Goal: Information Seeking & Learning: Find specific fact

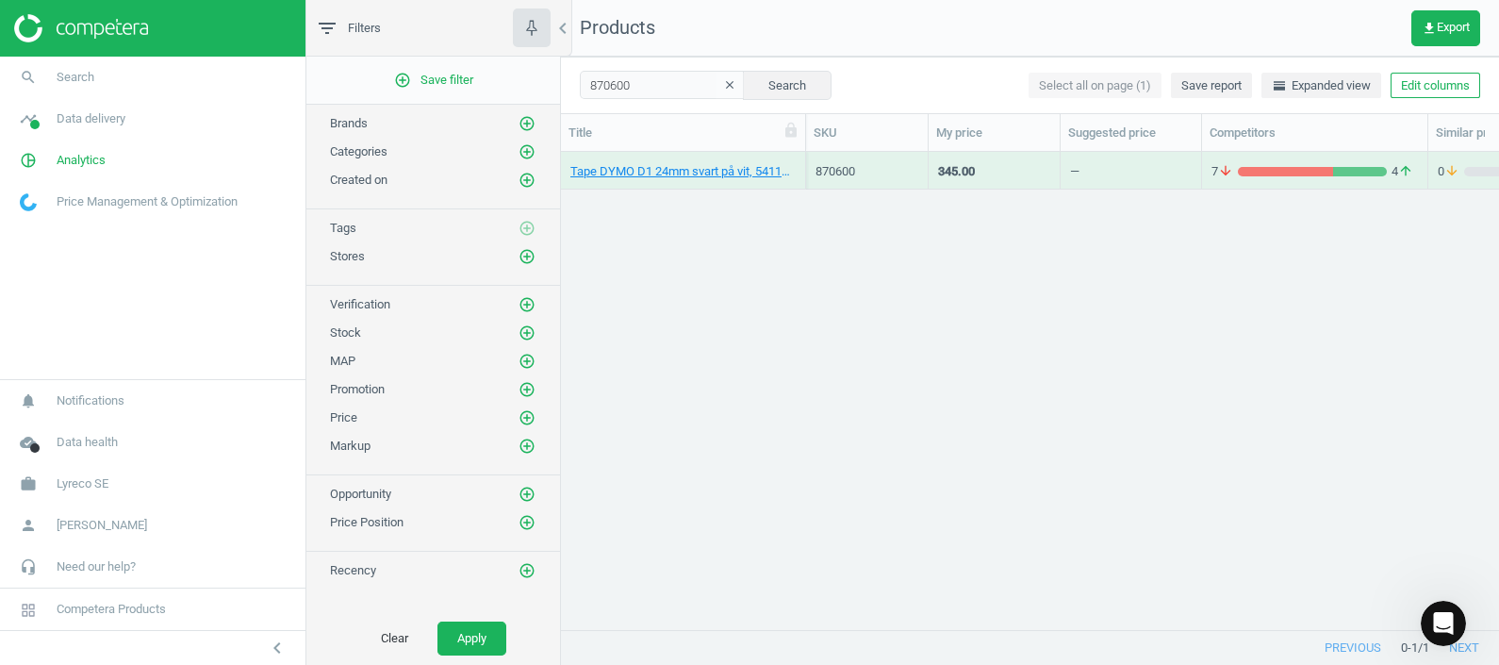
scroll to position [441, 919]
click at [678, 169] on link "Tape DYMO D1 24mm svart på vit, 5411313537131" at bounding box center [682, 171] width 225 height 17
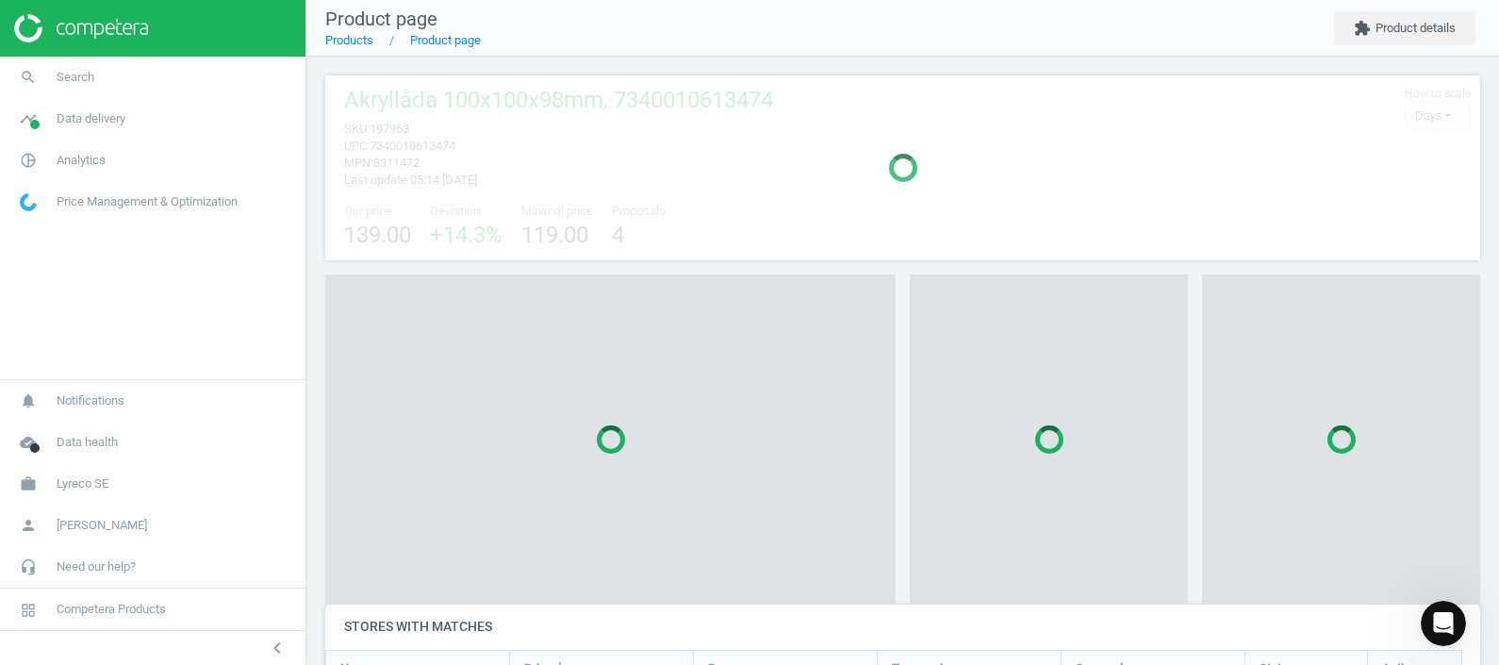
scroll to position [91, 1174]
click at [1444, 608] on div "Open Intercom Messenger" at bounding box center [1440, 620] width 62 height 62
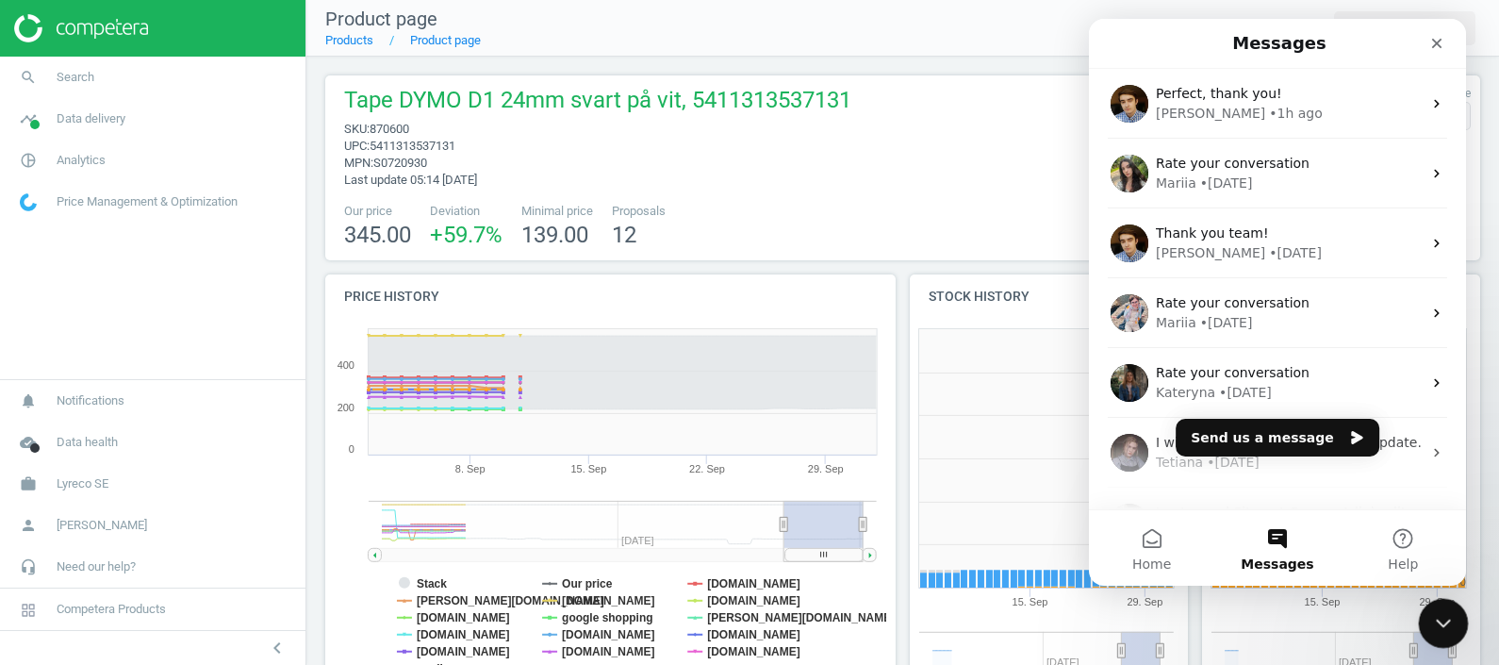
scroll to position [0, 0]
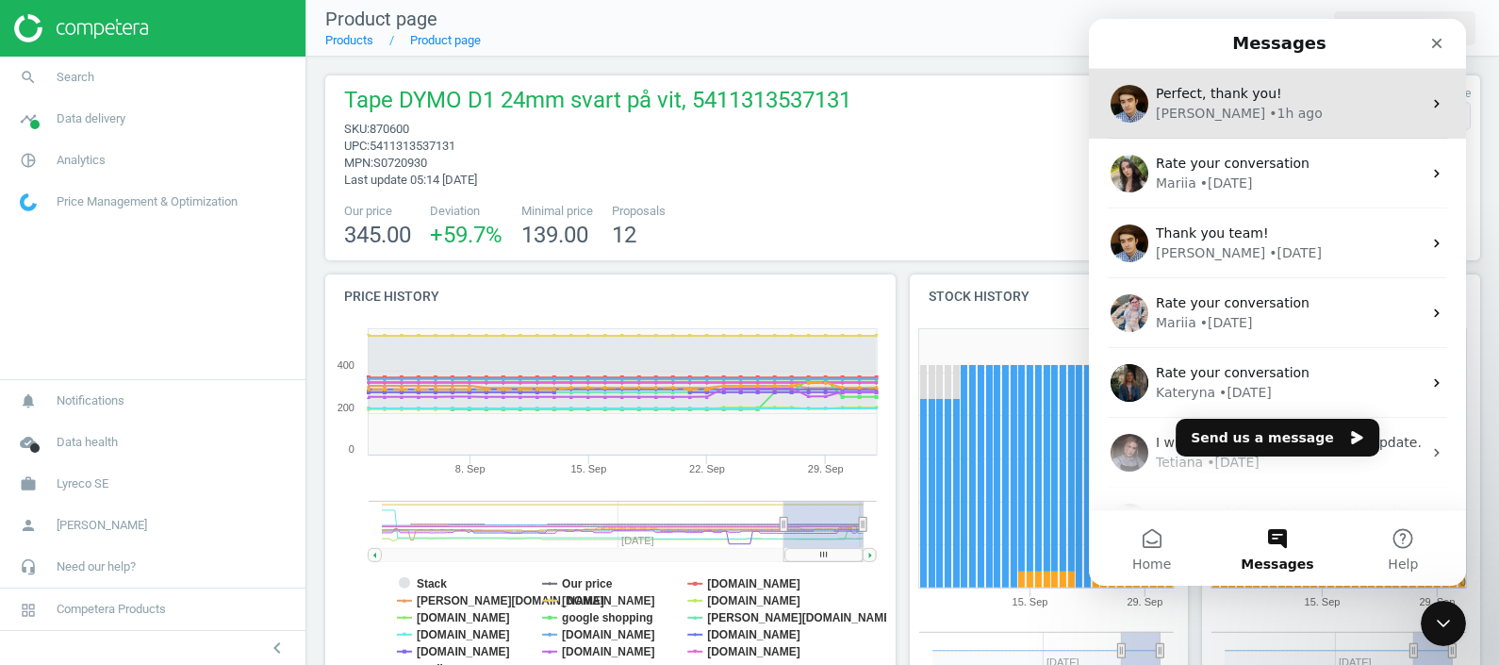
click at [1263, 95] on span "Perfect, thank you!" at bounding box center [1219, 93] width 126 height 15
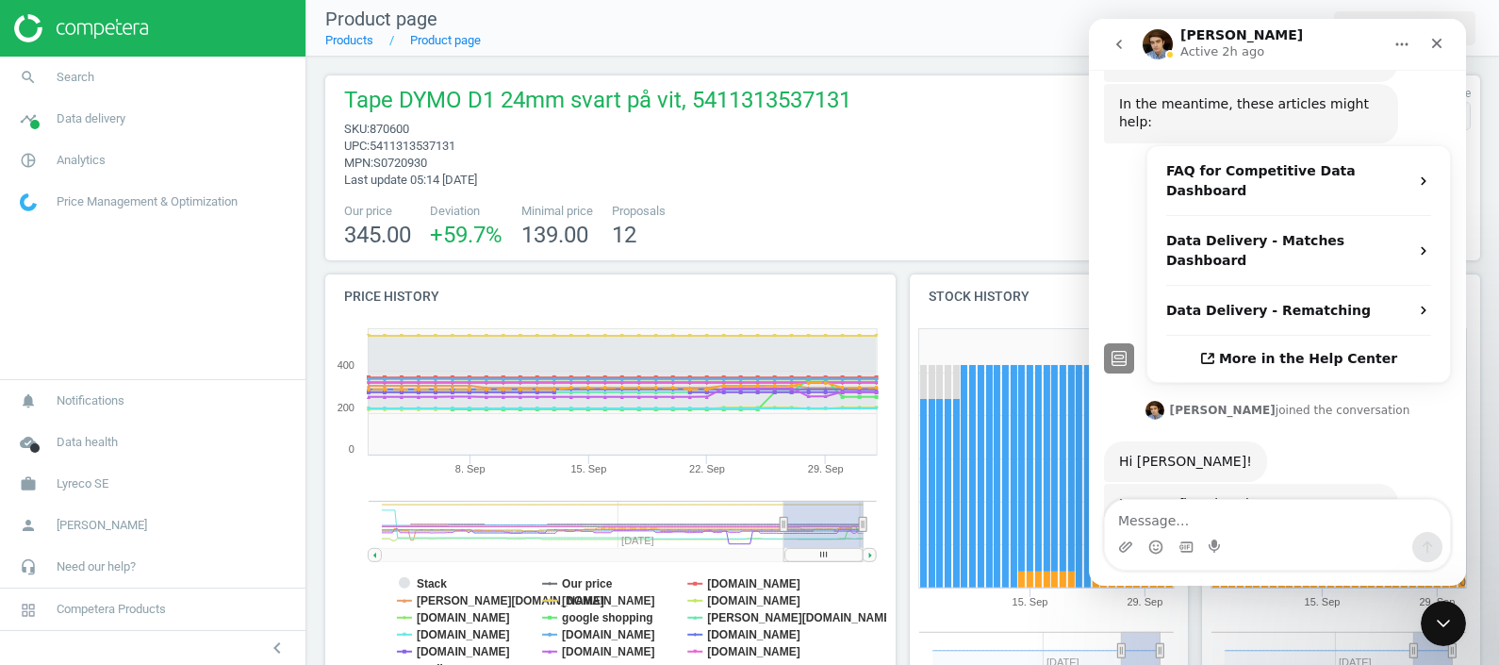
scroll to position [420, 0]
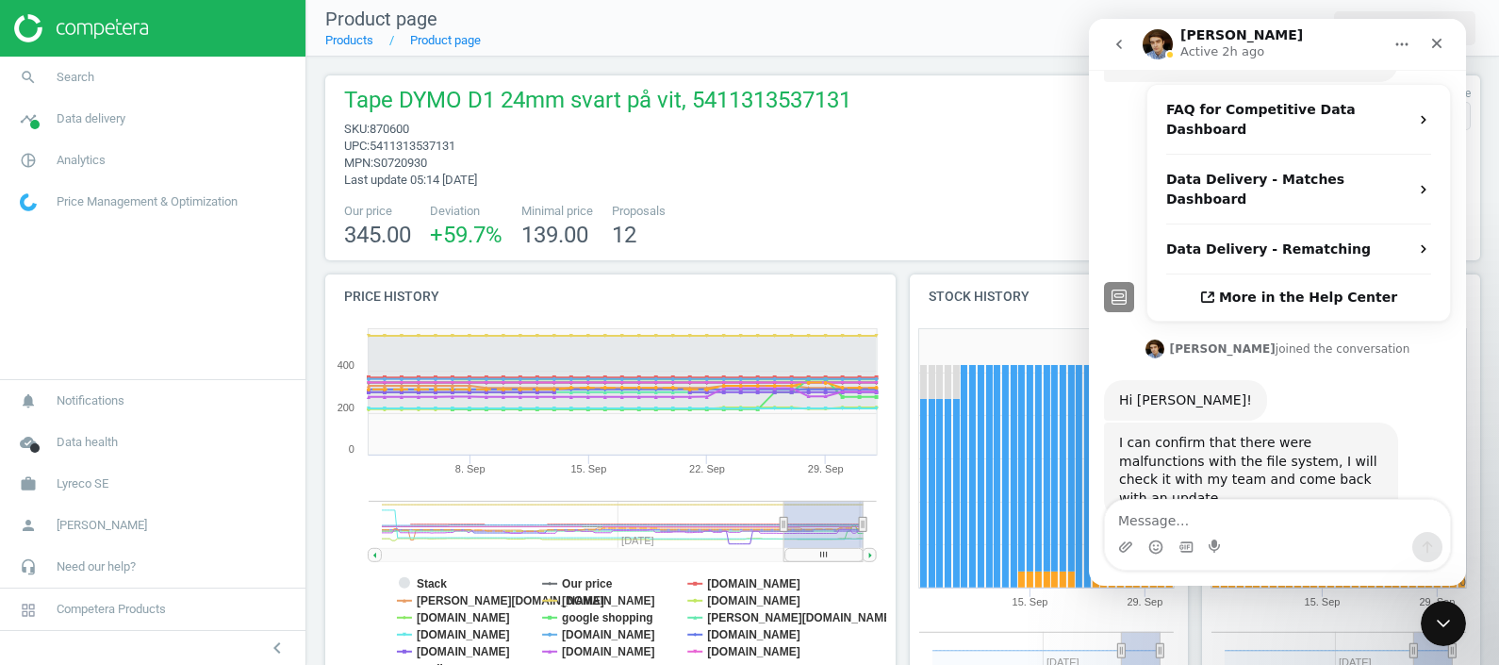
click at [1155, 503] on textarea "Message…" at bounding box center [1277, 516] width 345 height 32
type textarea "H"
click at [1458, 609] on div "Close Intercom Messenger" at bounding box center [1440, 620] width 45 height 45
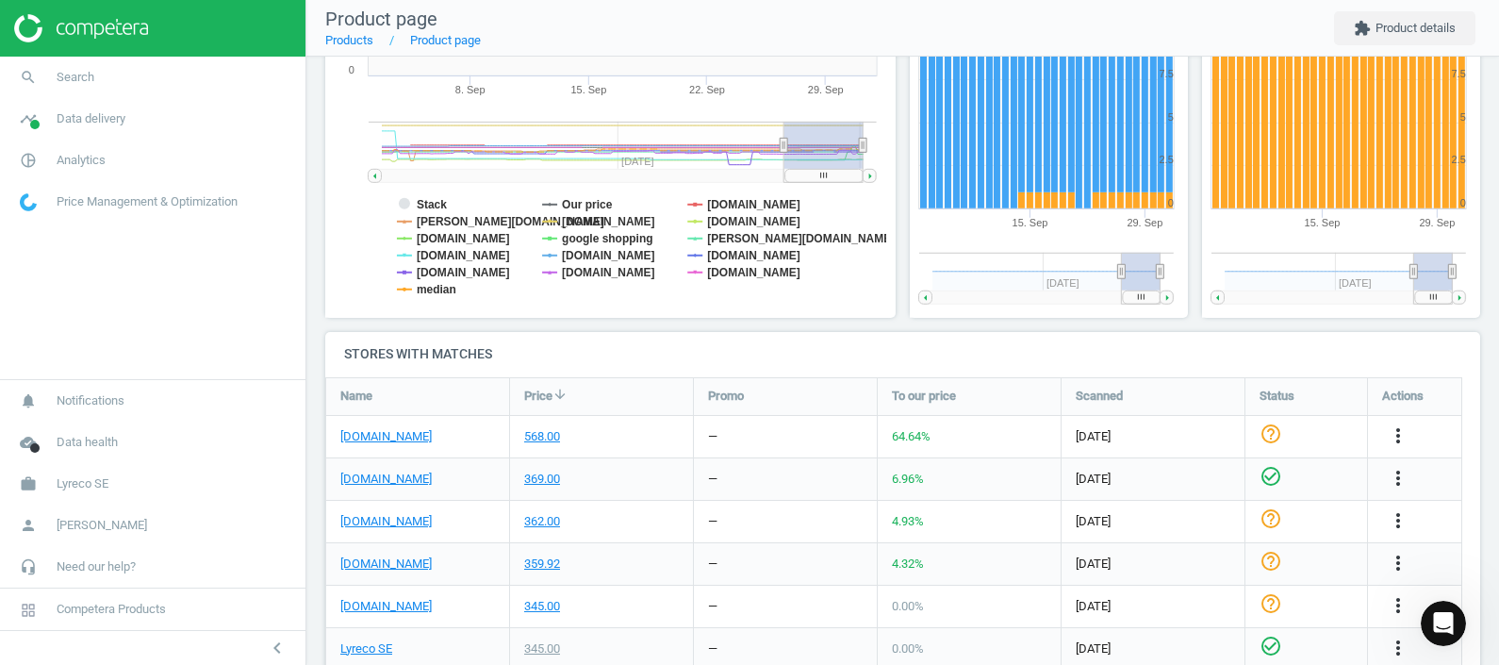
scroll to position [381, 0]
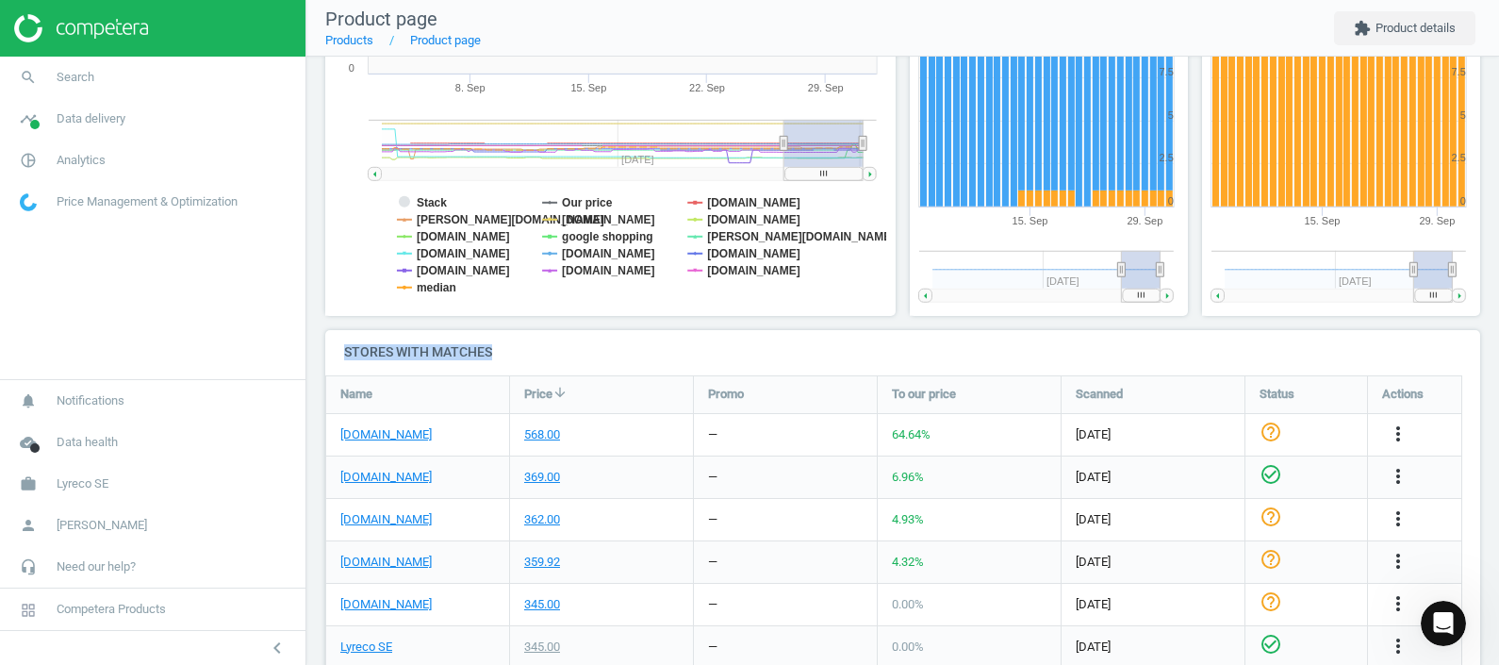
drag, startPoint x: 340, startPoint y: 349, endPoint x: 531, endPoint y: 339, distance: 190.7
click at [531, 339] on h4 "Stores with matches" at bounding box center [902, 352] width 1155 height 44
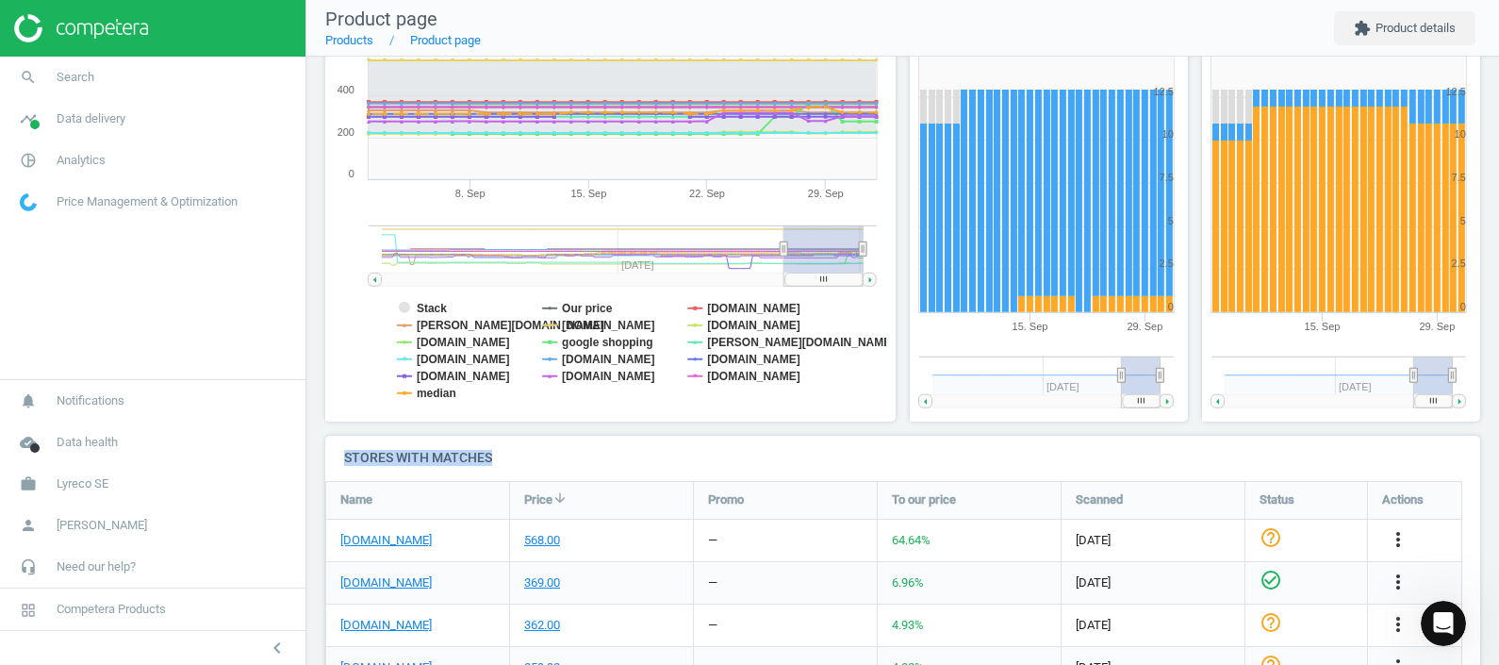
scroll to position [0, 0]
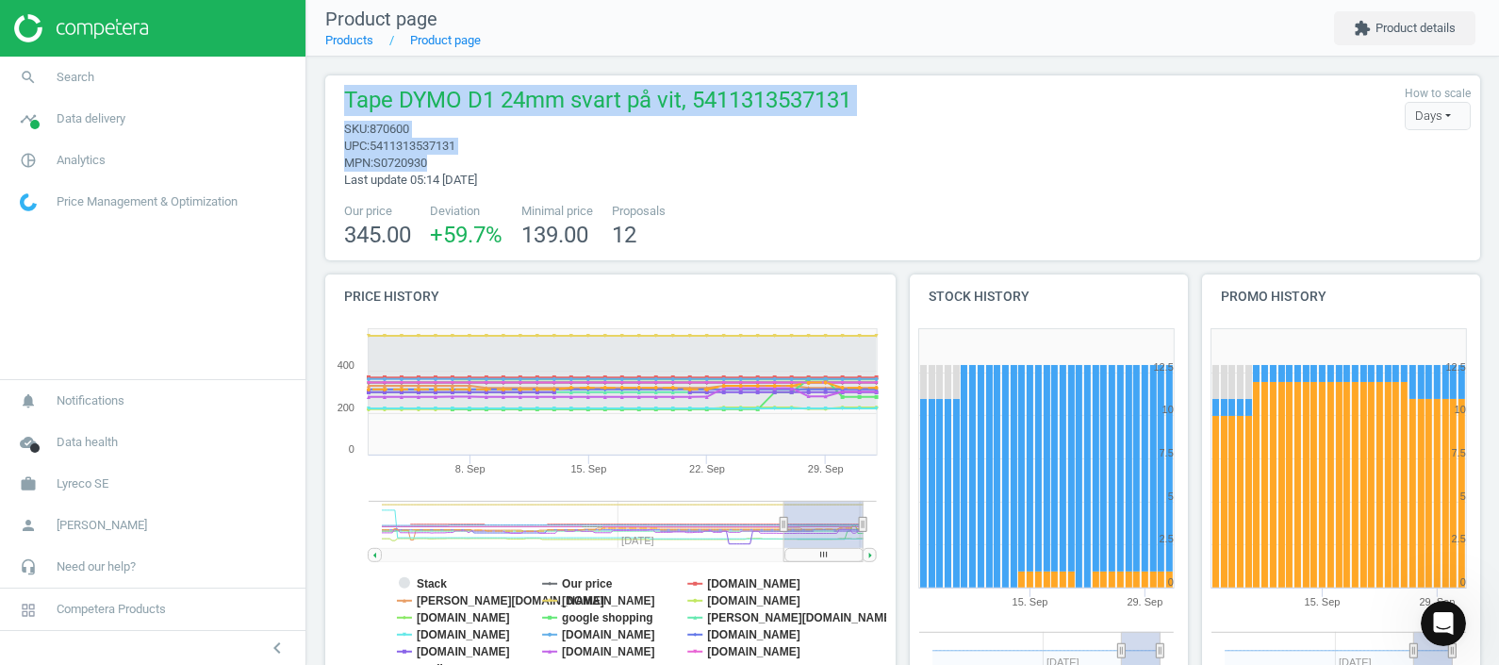
drag, startPoint x: 339, startPoint y: 99, endPoint x: 499, endPoint y: 156, distance: 169.1
click at [499, 156] on div "Tape DYMO D1 24mm svart på vit, 5411313537131 sku : 870600 upc : 5411313537131 …" at bounding box center [593, 137] width 517 height 104
drag, startPoint x: 535, startPoint y: 180, endPoint x: 383, endPoint y: 186, distance: 151.9
click at [383, 186] on div "Tape DYMO D1 24mm svart på vit, 5411313537131 sku : 870600 upc : 5411313537131 …" at bounding box center [593, 137] width 517 height 104
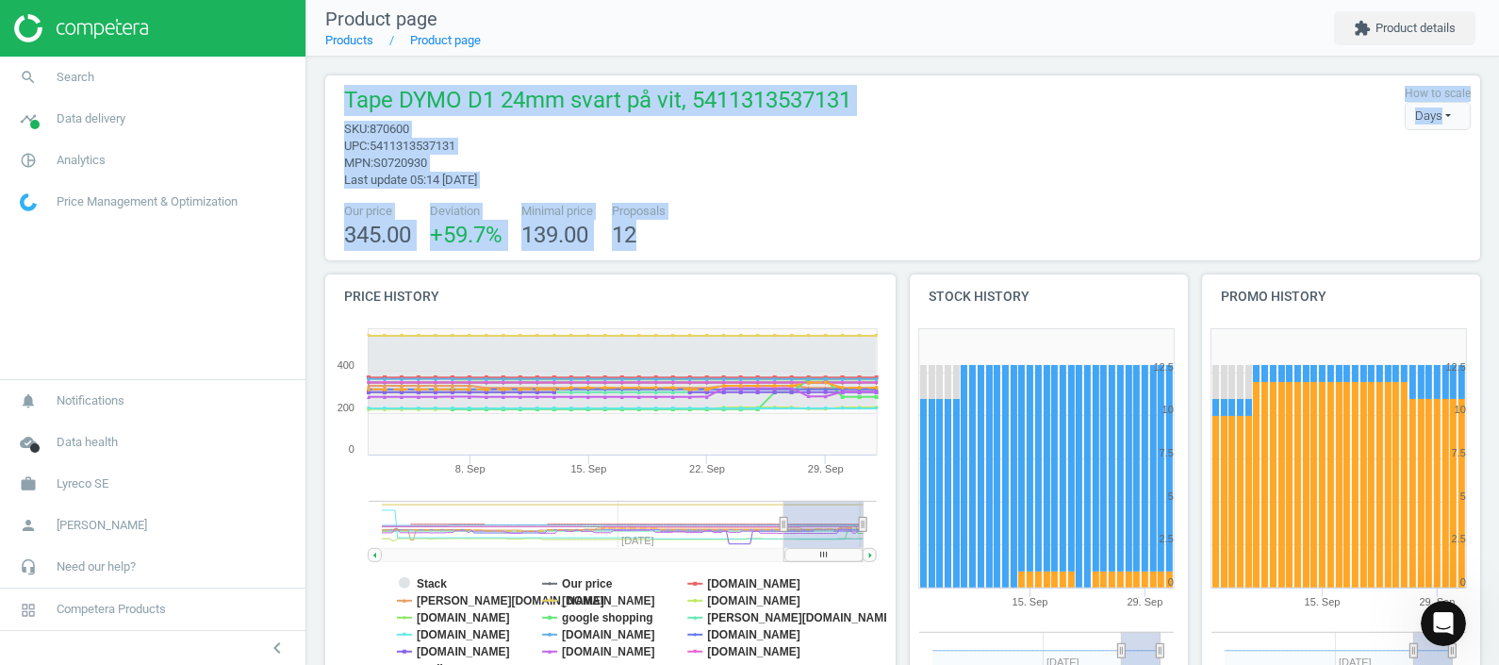
drag, startPoint x: 684, startPoint y: 234, endPoint x: 319, endPoint y: 99, distance: 389.9
click at [863, 226] on div "Our price 345.00 Deviation +59.7 % Minimal price 139.00 Proposals 12" at bounding box center [903, 227] width 1136 height 48
drag, startPoint x: 807, startPoint y: 236, endPoint x: 346, endPoint y: 99, distance: 480.9
click at [346, 99] on div "Tape DYMO D1 24mm svart på vit, 5411313537131 sku : 870600 upc : 5411313537131 …" at bounding box center [902, 167] width 1155 height 185
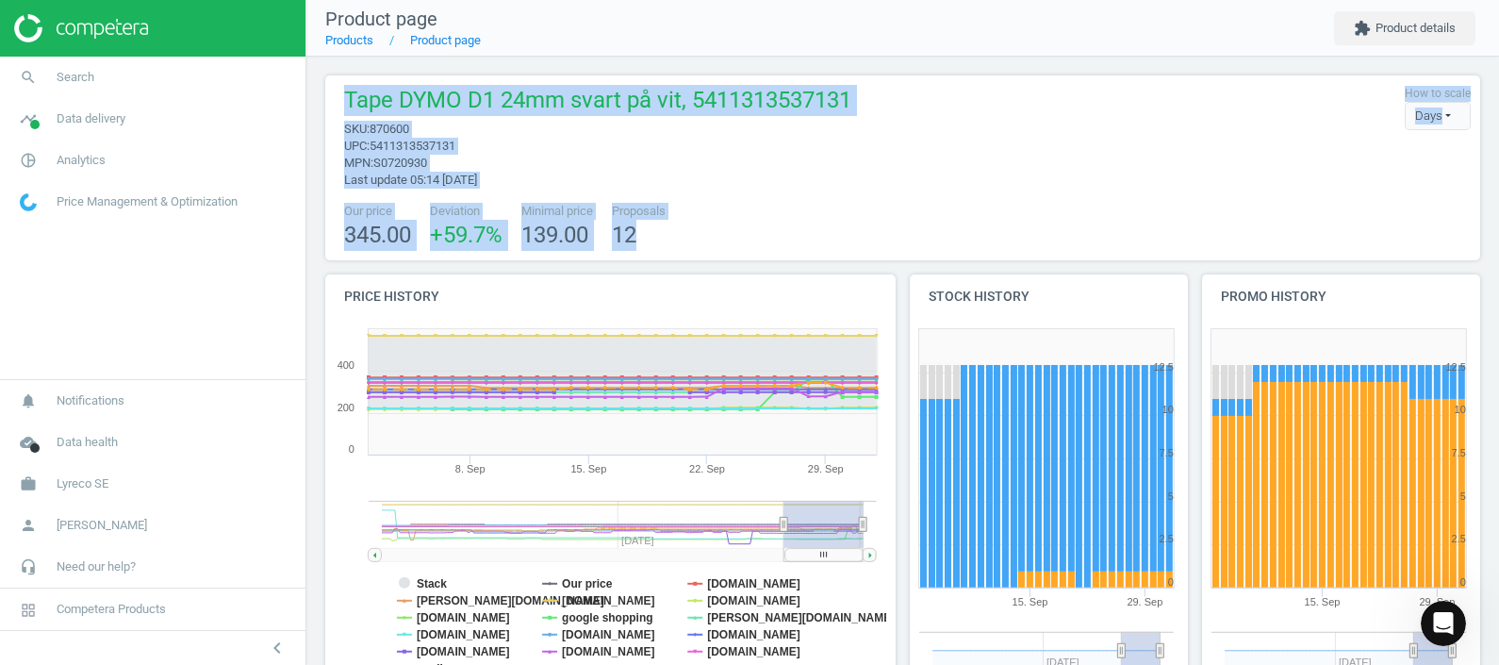
drag, startPoint x: 346, startPoint y: 99, endPoint x: 602, endPoint y: 160, distance: 263.7
click at [602, 160] on span "mpn : S0720930" at bounding box center [597, 163] width 507 height 17
click at [687, 212] on div "Our price 345.00 Deviation +59.7 % Minimal price 139.00 Proposals 12" at bounding box center [903, 227] width 1136 height 48
drag, startPoint x: 679, startPoint y: 229, endPoint x: 316, endPoint y: 114, distance: 380.8
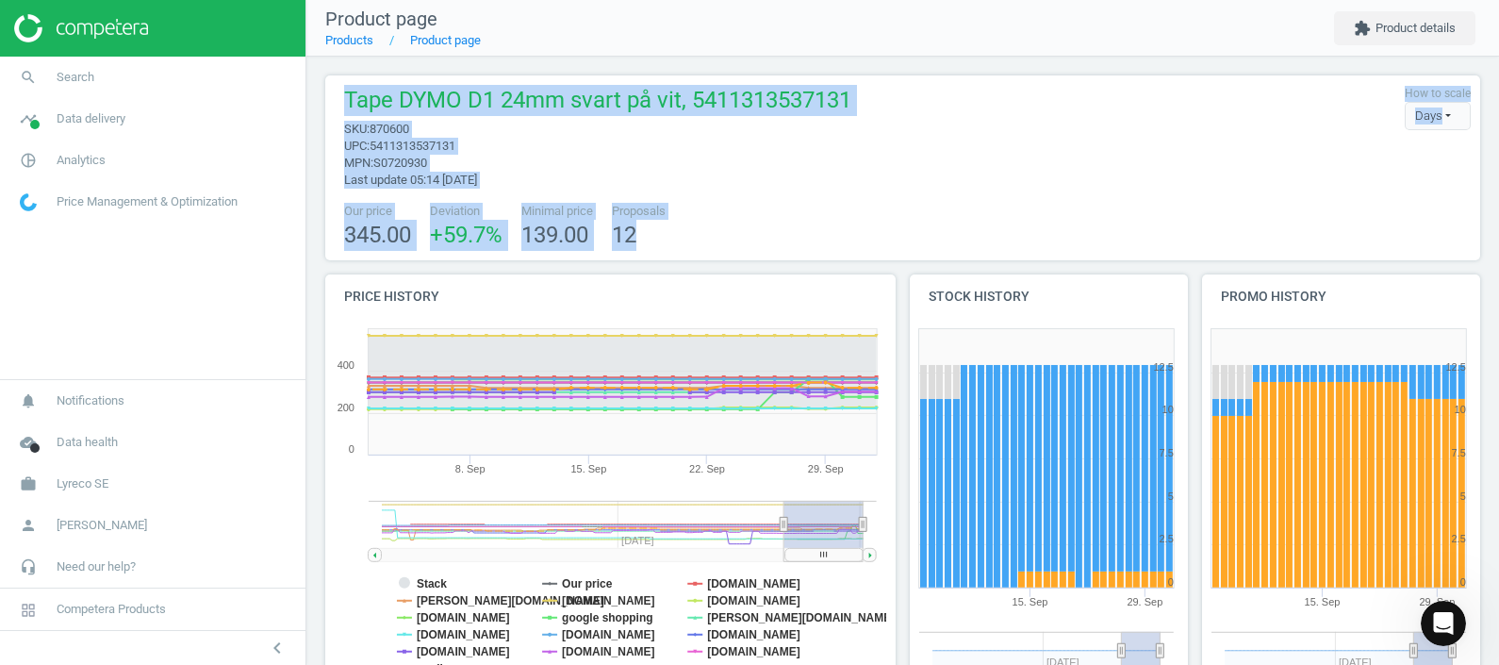
drag, startPoint x: 316, startPoint y: 114, endPoint x: 675, endPoint y: 226, distance: 376.3
click at [675, 226] on div "Our price 345.00 Deviation +59.7 % Minimal price 139.00 Proposals 12" at bounding box center [903, 227] width 1136 height 48
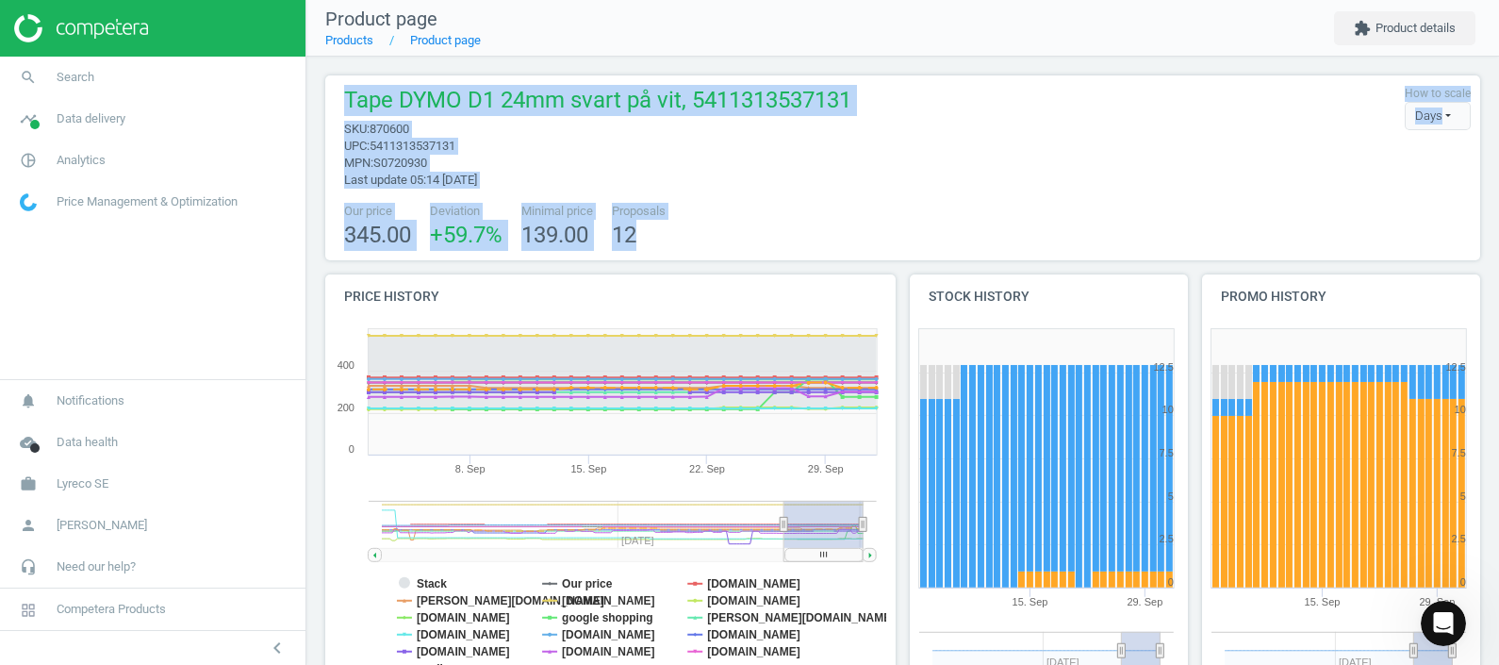
drag, startPoint x: 672, startPoint y: 240, endPoint x: 316, endPoint y: 94, distance: 385.2
drag, startPoint x: 316, startPoint y: 94, endPoint x: 725, endPoint y: 175, distance: 417.1
click at [725, 175] on div "Tape DYMO D1 24mm svart på vit, 5411313537131 sku : 870600 upc : 5411313537131 …" at bounding box center [593, 137] width 517 height 104
click at [339, 99] on div "Tape DYMO D1 24mm svart på vit, 5411313537131 sku : 870600 upc : 5411313537131 …" at bounding box center [593, 137] width 517 height 104
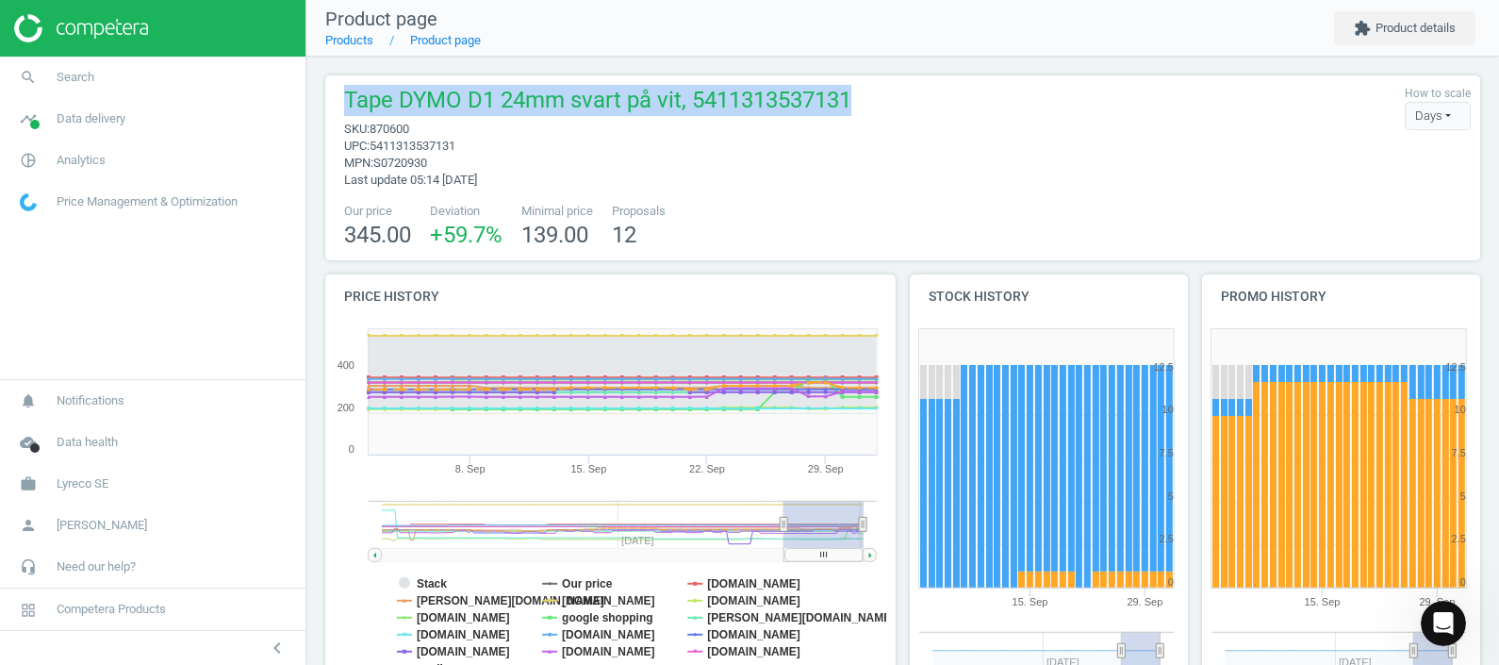
drag, startPoint x: 338, startPoint y: 90, endPoint x: 876, endPoint y: 89, distance: 538.3
click at [876, 89] on div "Tape DYMO D1 24mm svart på vit, 5411313537131 sku : 870600 upc : 5411313537131 …" at bounding box center [903, 137] width 1136 height 104
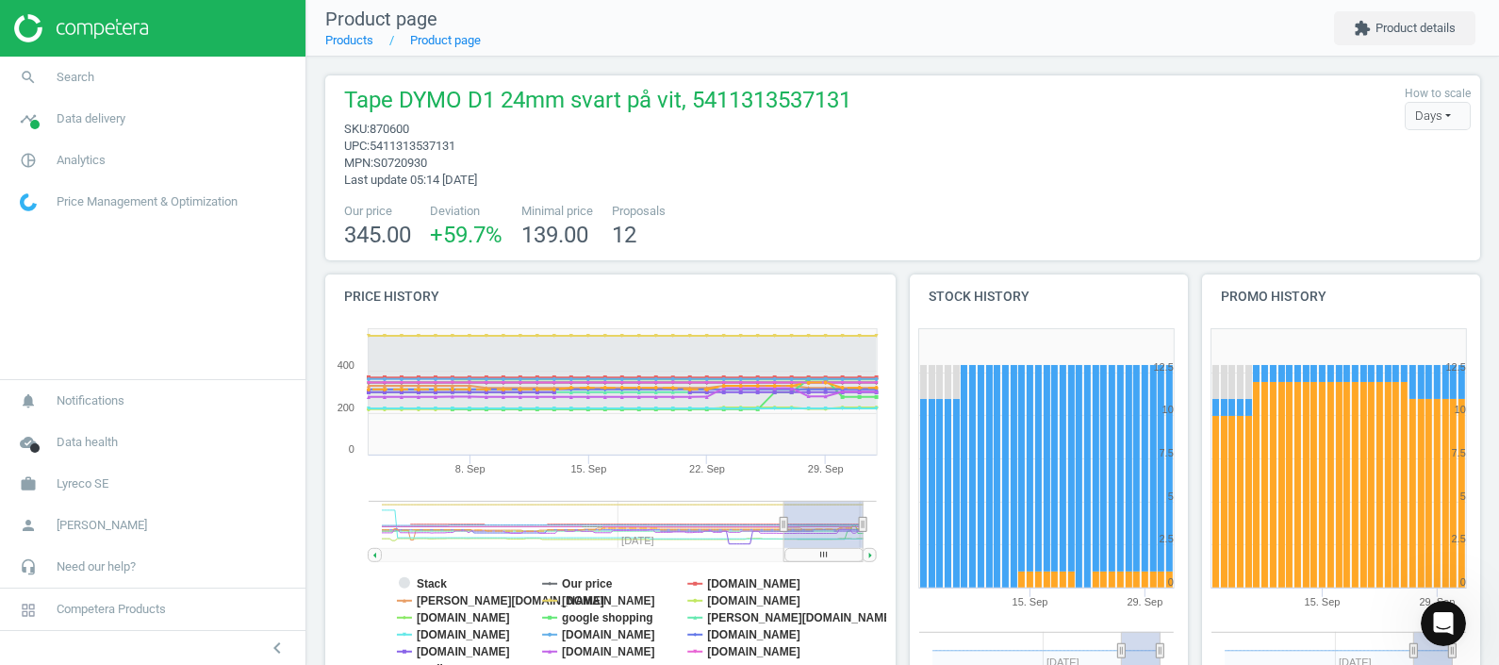
click at [535, 134] on span "sku : 870600" at bounding box center [597, 129] width 507 height 17
click at [390, 128] on span "870600" at bounding box center [390, 129] width 40 height 14
drag, startPoint x: 390, startPoint y: 128, endPoint x: 442, endPoint y: 211, distance: 97.8
click at [442, 211] on span "Deviation" at bounding box center [466, 211] width 73 height 17
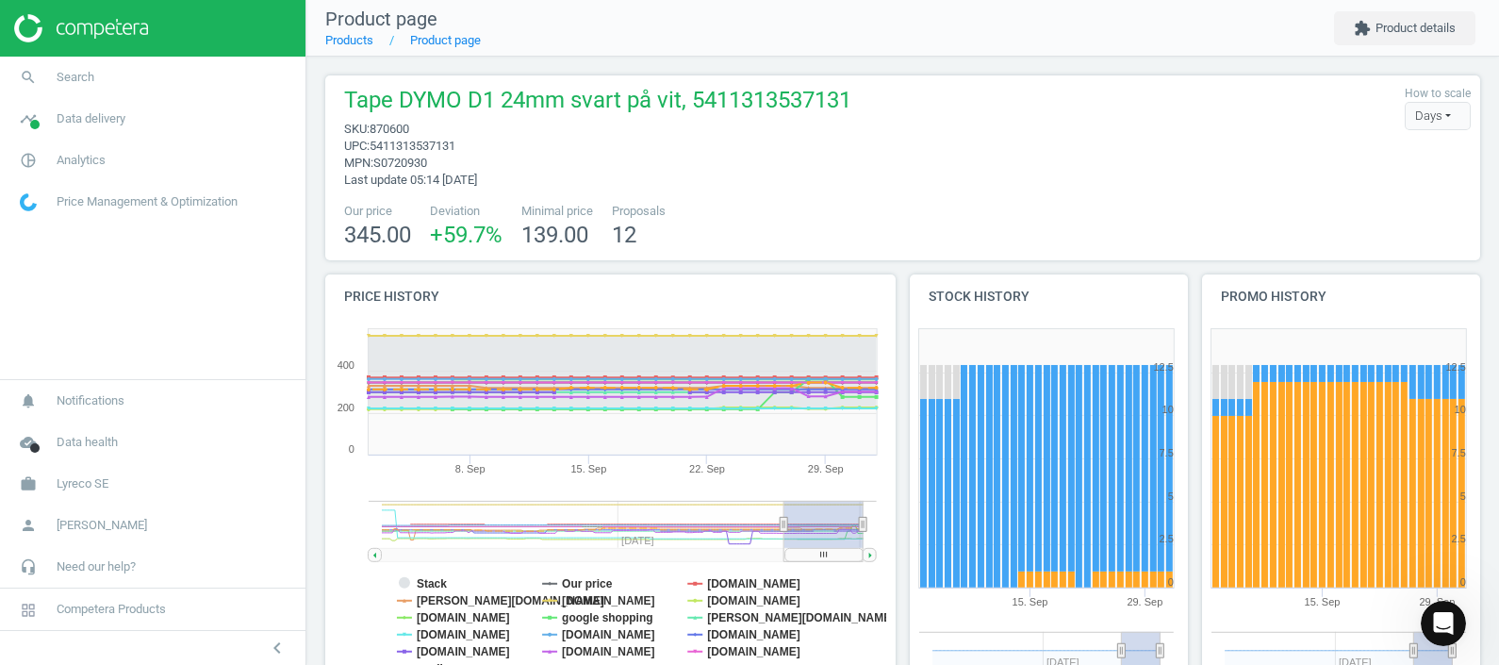
scroll to position [420, 0]
